Goal: Information Seeking & Learning: Learn about a topic

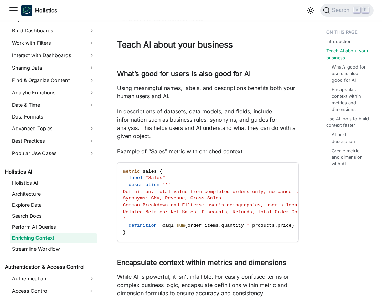
scroll to position [182, 0]
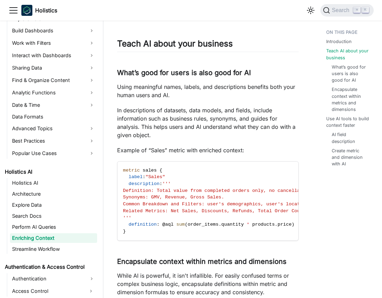
click at [286, 126] on p "In descriptions of datasets, data models, and fields, include information such …" at bounding box center [208, 122] width 182 height 33
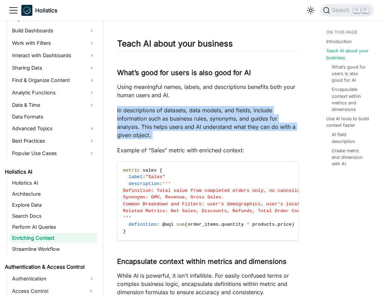
click at [271, 126] on p "In descriptions of datasets, data models, and fields, include information such …" at bounding box center [208, 122] width 182 height 33
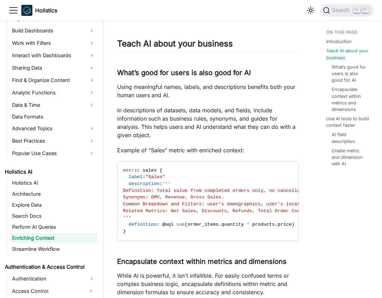
click at [277, 143] on div "Enriching Context using AI Introduction ​ When AI doesn't understand your busin…" at bounding box center [208, 293] width 182 height 869
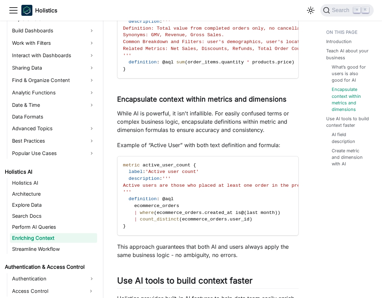
scroll to position [344, 0]
click at [185, 112] on p "While AI is powerful, it isn't infallible. For easily confused terms or complex…" at bounding box center [208, 121] width 182 height 25
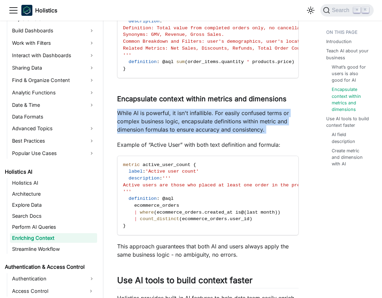
click at [185, 112] on p "While AI is powerful, it isn't infallible. For easily confused terms or complex…" at bounding box center [208, 121] width 182 height 25
click at [217, 112] on p "While AI is powerful, it isn't infallible. For easily confused terms or complex…" at bounding box center [208, 121] width 182 height 25
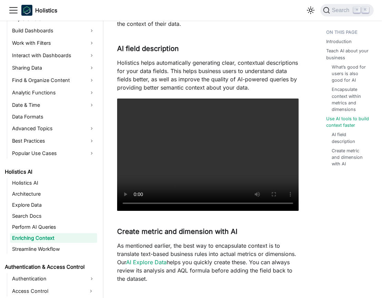
scroll to position [634, 0]
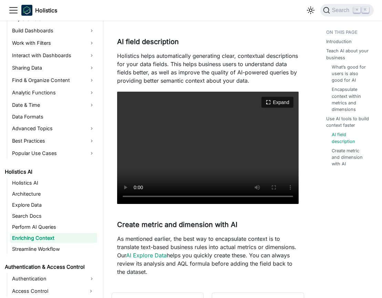
click at [210, 143] on video "Your browser does not support embedding video, but you can download it ." at bounding box center [208, 148] width 182 height 112
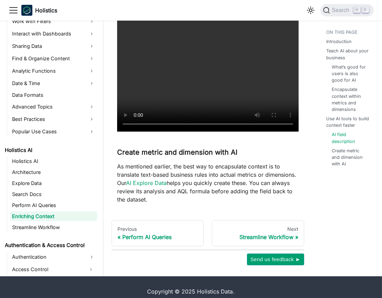
scroll to position [706, 0]
click at [127, 174] on p "As mentioned earlier, the best way to encapsulate context is to translate text-…" at bounding box center [208, 182] width 182 height 41
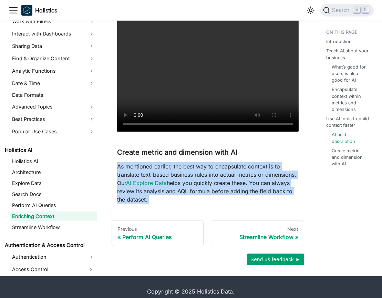
click at [225, 190] on p "As mentioned earlier, the best way to encapsulate context is to translate text-…" at bounding box center [208, 182] width 182 height 41
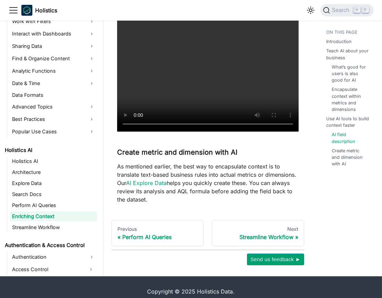
click at [187, 176] on p "As mentioned earlier, the best way to encapsulate context is to translate text-…" at bounding box center [208, 182] width 182 height 41
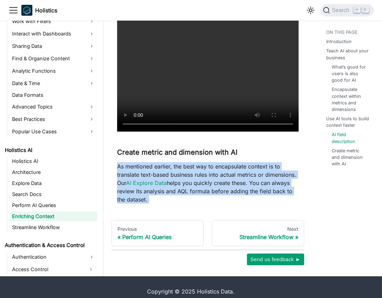
click at [187, 176] on p "As mentioned earlier, the best way to encapsulate context is to translate text-…" at bounding box center [208, 182] width 182 height 41
click at [214, 176] on p "As mentioned earlier, the best way to encapsulate context is to translate text-…" at bounding box center [208, 182] width 182 height 41
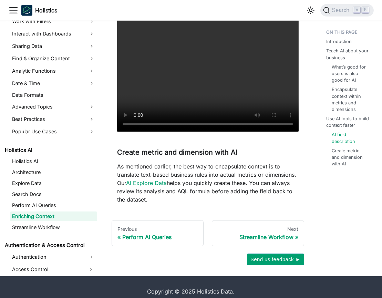
click at [167, 176] on p "As mentioned earlier, the best way to encapsulate context is to translate text-…" at bounding box center [208, 182] width 182 height 41
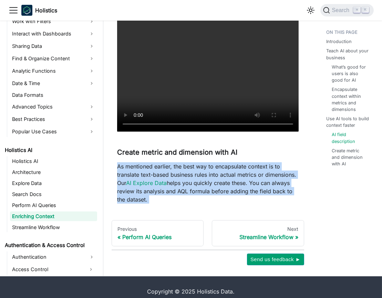
click at [238, 196] on p "As mentioned earlier, the best way to encapsulate context is to translate text-…" at bounding box center [208, 182] width 182 height 41
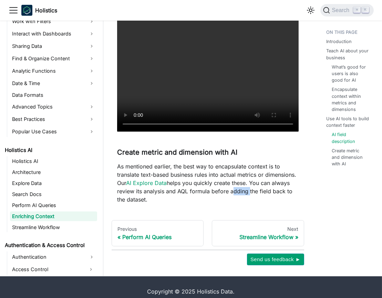
click at [238, 196] on p "As mentioned earlier, the best way to encapsulate context is to translate text-…" at bounding box center [208, 182] width 182 height 41
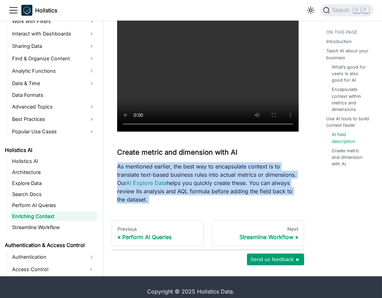
click at [238, 196] on p "As mentioned earlier, the best way to encapsulate context is to translate text-…" at bounding box center [208, 182] width 182 height 41
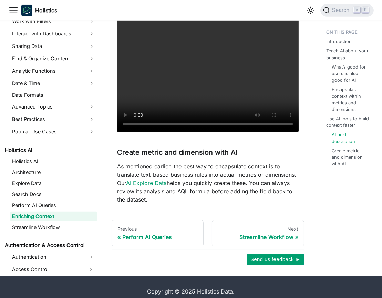
click at [213, 177] on p "As mentioned earlier, the best way to encapsulate context is to translate text-…" at bounding box center [208, 182] width 182 height 41
click at [129, 200] on p "As mentioned earlier, the best way to encapsulate context is to translate text-…" at bounding box center [208, 182] width 182 height 41
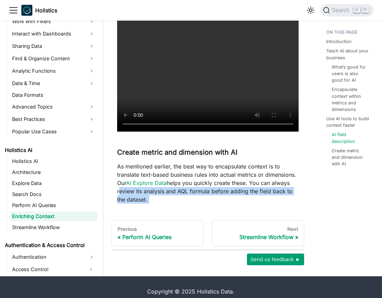
drag, startPoint x: 129, startPoint y: 200, endPoint x: 179, endPoint y: 206, distance: 50.3
click at [179, 204] on p "As mentioned earlier, the best way to encapsulate context is to translate text-…" at bounding box center [208, 182] width 182 height 41
click at [222, 177] on p "As mentioned earlier, the best way to encapsulate context is to translate text-…" at bounding box center [208, 182] width 182 height 41
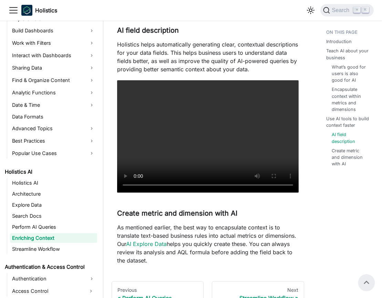
scroll to position [634, 0]
